Goal: Information Seeking & Learning: Learn about a topic

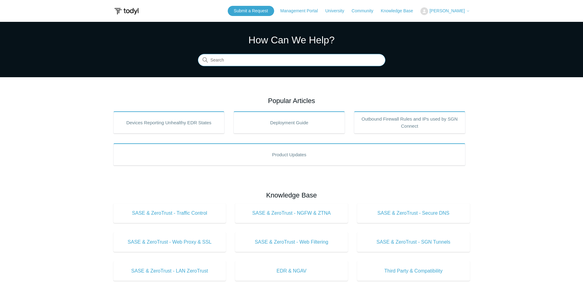
click at [245, 62] on input "Search" at bounding box center [292, 60] width 188 height 12
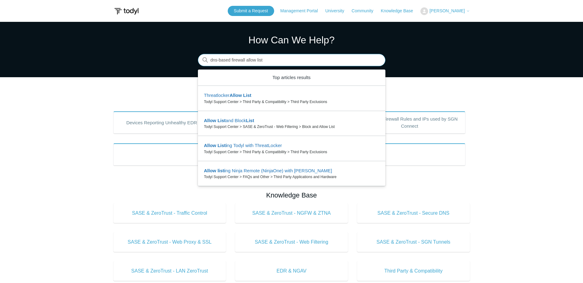
type input "dns-based firewall allow list"
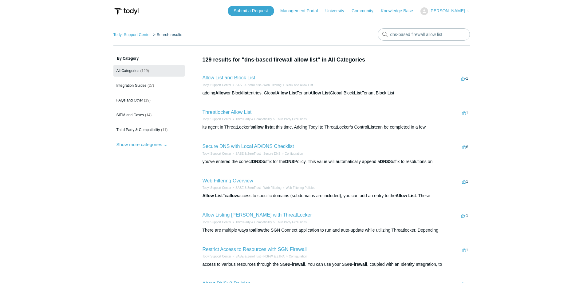
click at [222, 77] on link "Allow List and Block List" at bounding box center [229, 77] width 53 height 5
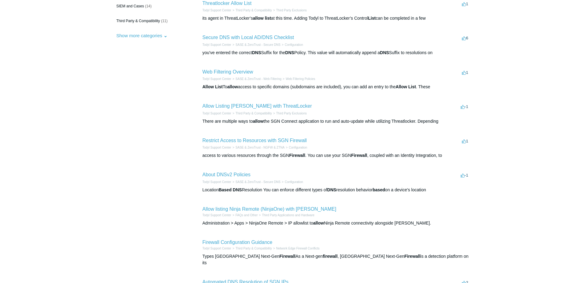
scroll to position [123, 0]
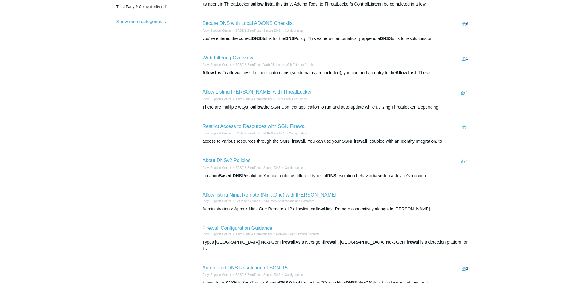
click at [269, 196] on link "Allow listing Ninja Remote (NinjaOne) with Todyl SASE" at bounding box center [270, 194] width 134 height 5
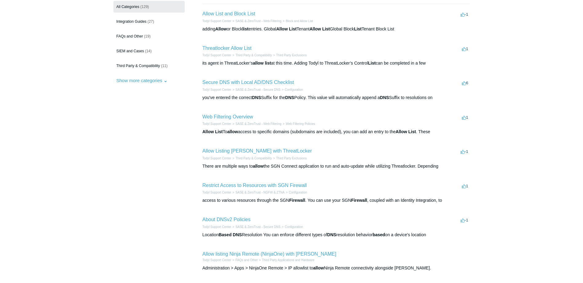
scroll to position [0, 0]
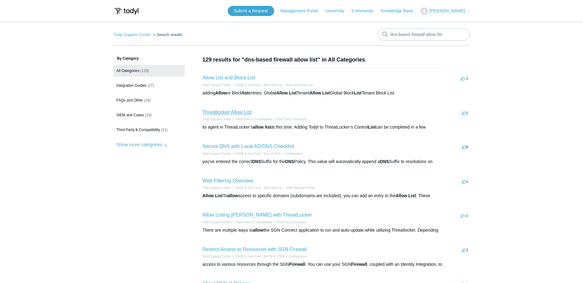
click at [232, 111] on link "Threatlocker Allow List" at bounding box center [227, 111] width 49 height 5
click at [264, 216] on link "Allow Listing [PERSON_NAME] with ThreatLocker" at bounding box center [257, 214] width 109 height 5
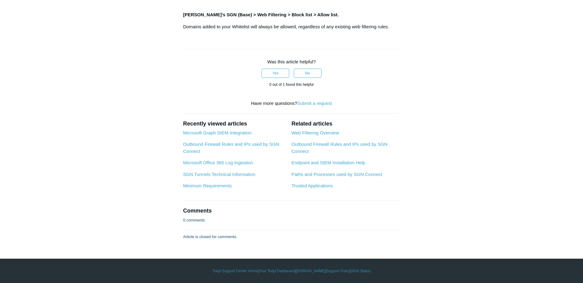
scroll to position [584, 0]
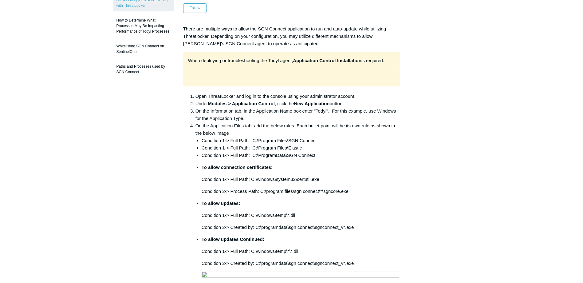
scroll to position [92, 0]
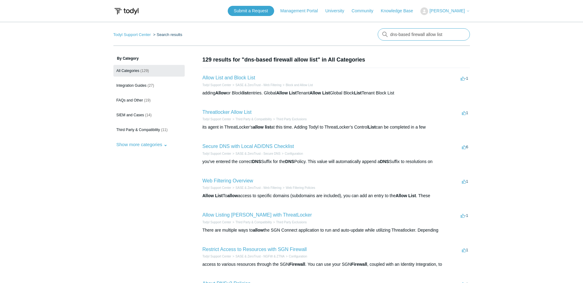
drag, startPoint x: 448, startPoint y: 33, endPoint x: 346, endPoint y: 34, distance: 102.1
click at [346, 34] on nav "Todyl Support Center Search results dns-based firewall allow list" at bounding box center [291, 37] width 357 height 18
type input "ninjaone"
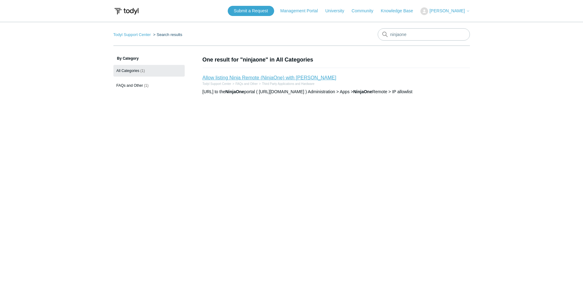
click at [256, 78] on link "Allow listing Ninja Remote (NinjaOne) with [PERSON_NAME]" at bounding box center [270, 77] width 134 height 5
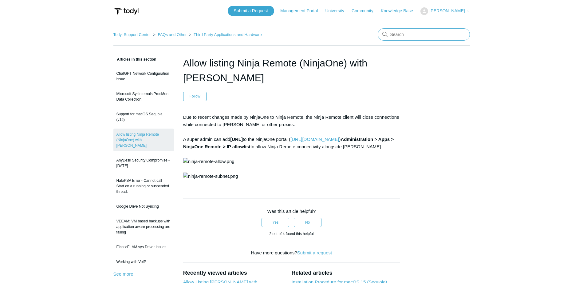
click at [411, 34] on input "Search" at bounding box center [424, 34] width 92 height 12
type input "ninja"
